Goal: Navigation & Orientation: Find specific page/section

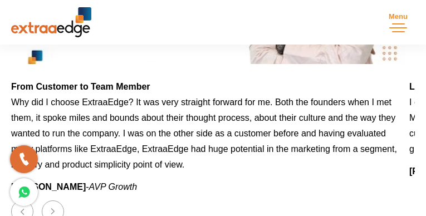
scroll to position [1770, 0]
